Goal: Check status

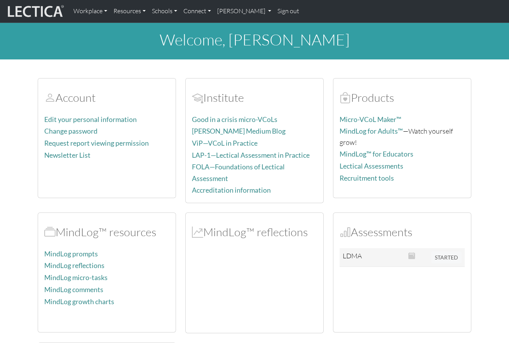
scroll to position [39, 0]
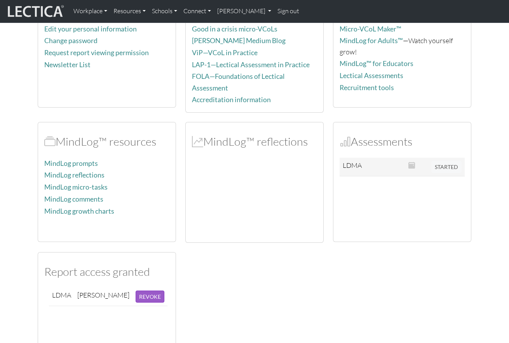
scroll to position [95, 0]
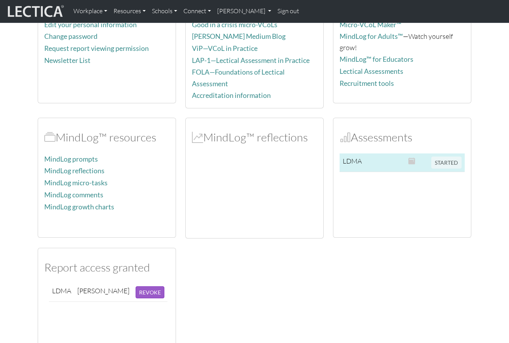
click at [431, 162] on span "STARTED" at bounding box center [446, 161] width 30 height 9
click at [353, 162] on td "LDMA" at bounding box center [353, 162] width 28 height 19
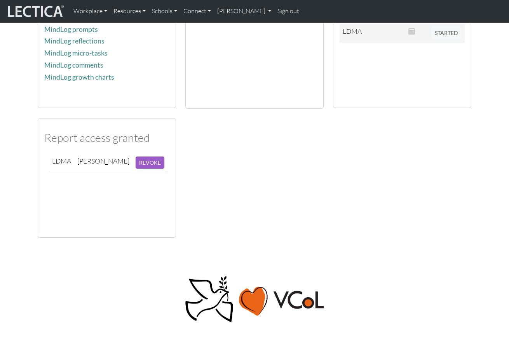
scroll to position [0, 0]
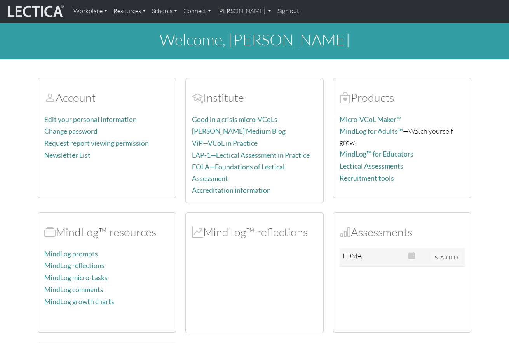
scroll to position [69, 0]
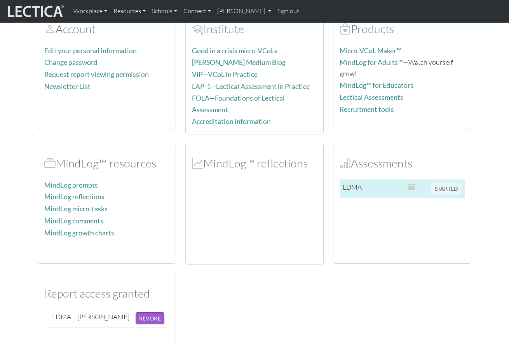
click at [439, 187] on span "STARTED" at bounding box center [446, 187] width 30 height 9
click at [368, 179] on td at bounding box center [386, 188] width 37 height 19
click at [424, 186] on td at bounding box center [416, 188] width 23 height 19
click at [450, 187] on span "STARTED" at bounding box center [446, 187] width 30 height 9
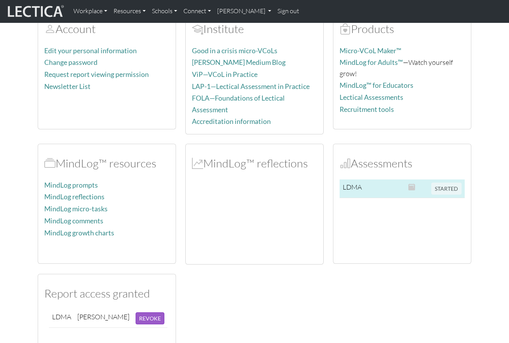
click at [372, 191] on td at bounding box center [386, 188] width 37 height 19
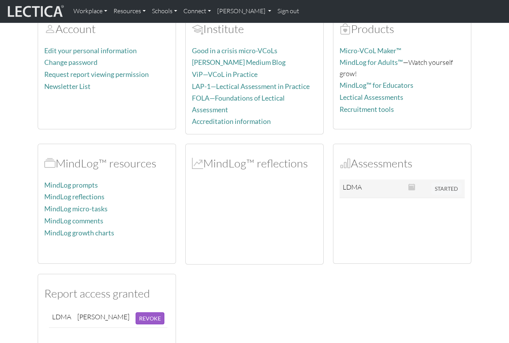
click at [334, 187] on div "Assessments LDMA STARTED" at bounding box center [401, 203] width 137 height 119
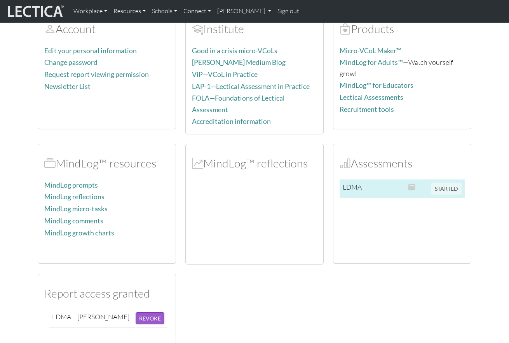
click at [376, 190] on td at bounding box center [386, 188] width 37 height 19
click at [448, 187] on span "STARTED" at bounding box center [446, 187] width 30 height 9
click at [356, 188] on td "LDMA" at bounding box center [353, 188] width 28 height 19
click at [433, 186] on span "STARTED" at bounding box center [446, 187] width 30 height 9
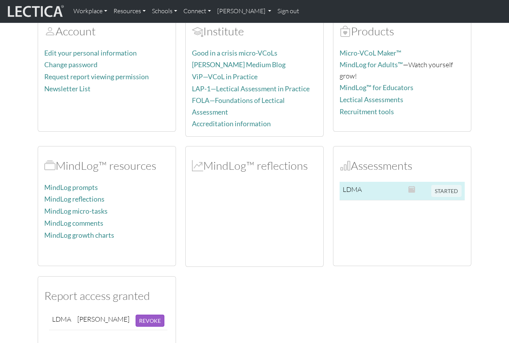
scroll to position [66, 0]
click at [443, 189] on span "STARTED" at bounding box center [446, 190] width 30 height 9
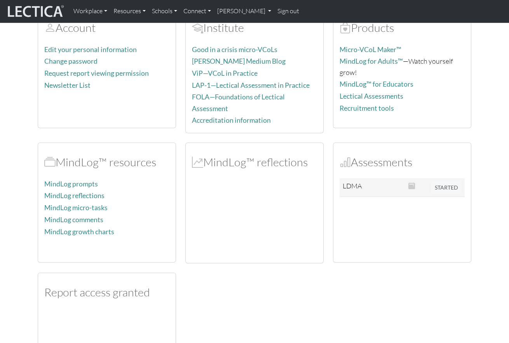
scroll to position [66, 0]
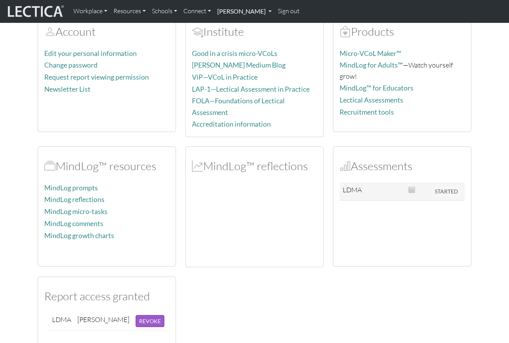
click at [235, 13] on link "[PERSON_NAME]" at bounding box center [244, 11] width 61 height 16
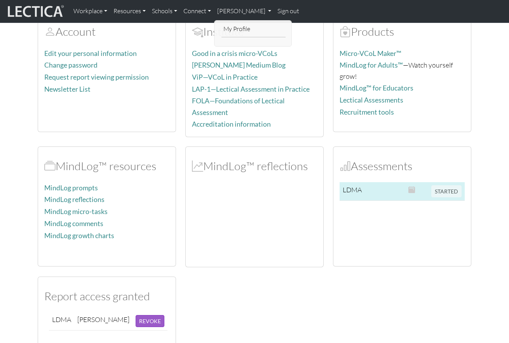
click at [436, 186] on span "STARTED" at bounding box center [446, 190] width 30 height 9
